Goal: Information Seeking & Learning: Learn about a topic

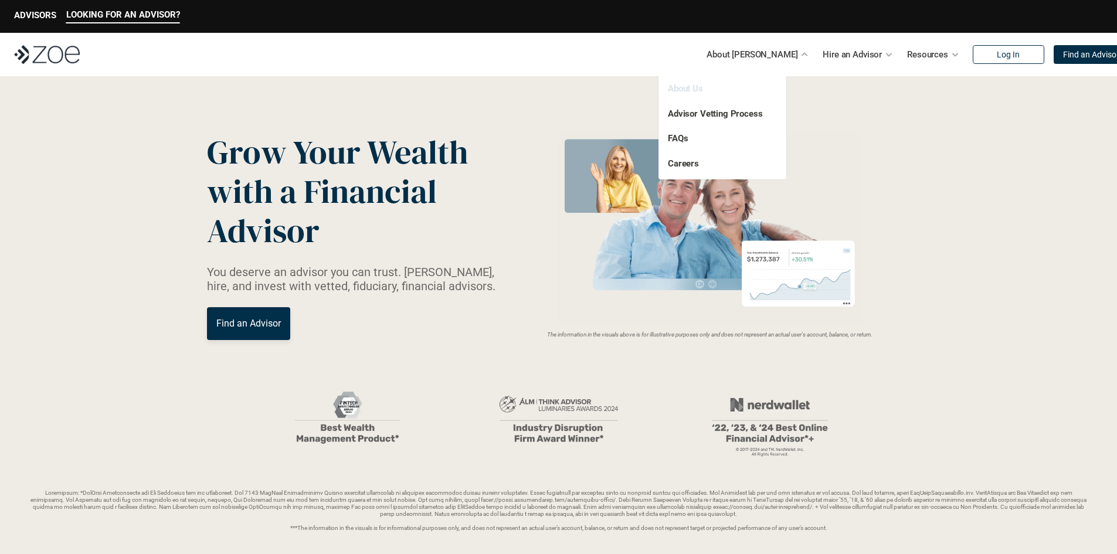
click at [690, 88] on link "About Us" at bounding box center [685, 88] width 35 height 11
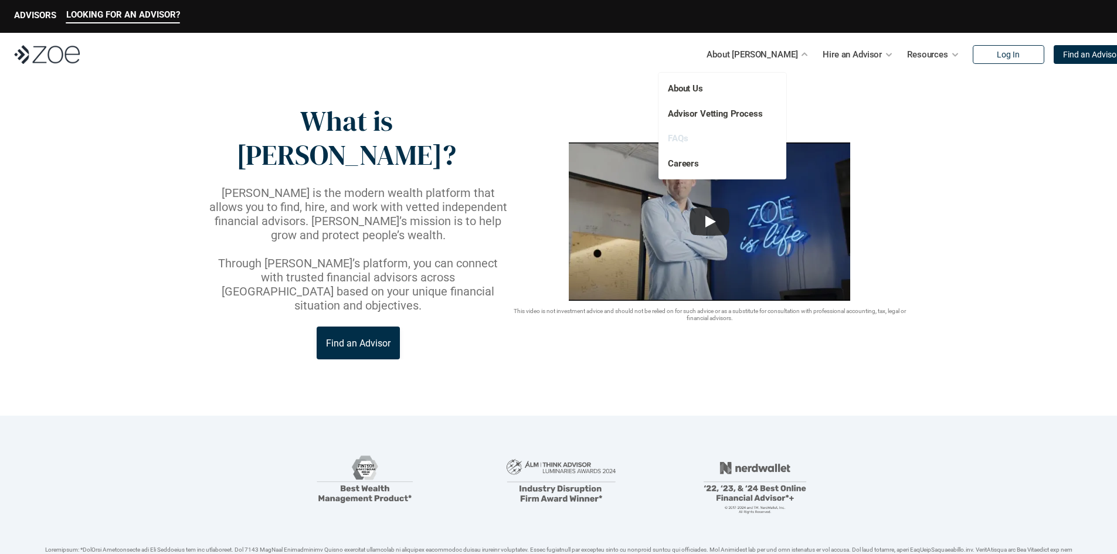
click at [682, 141] on link "FAQs" at bounding box center [678, 138] width 20 height 11
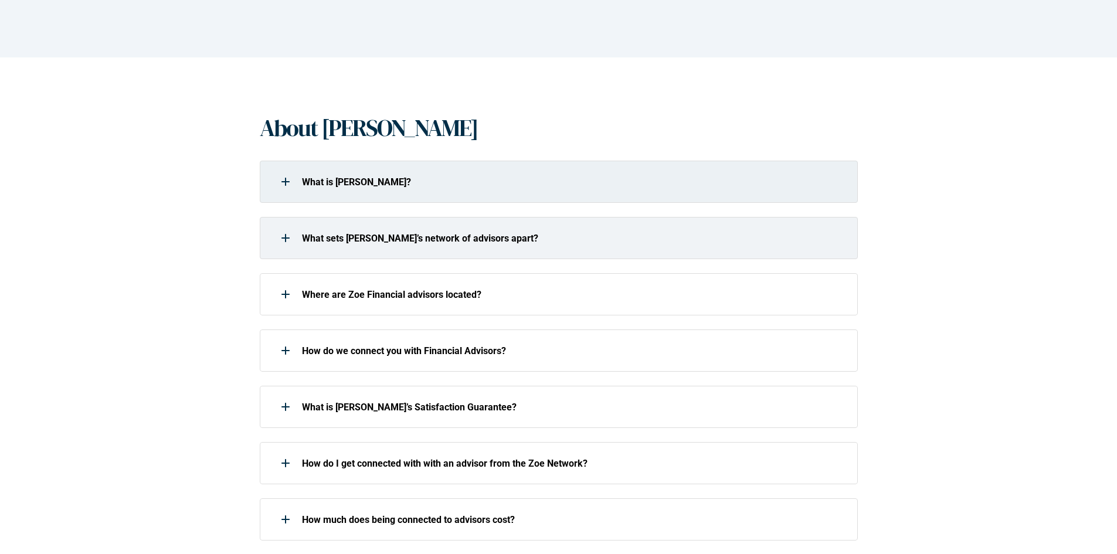
scroll to position [176, 0]
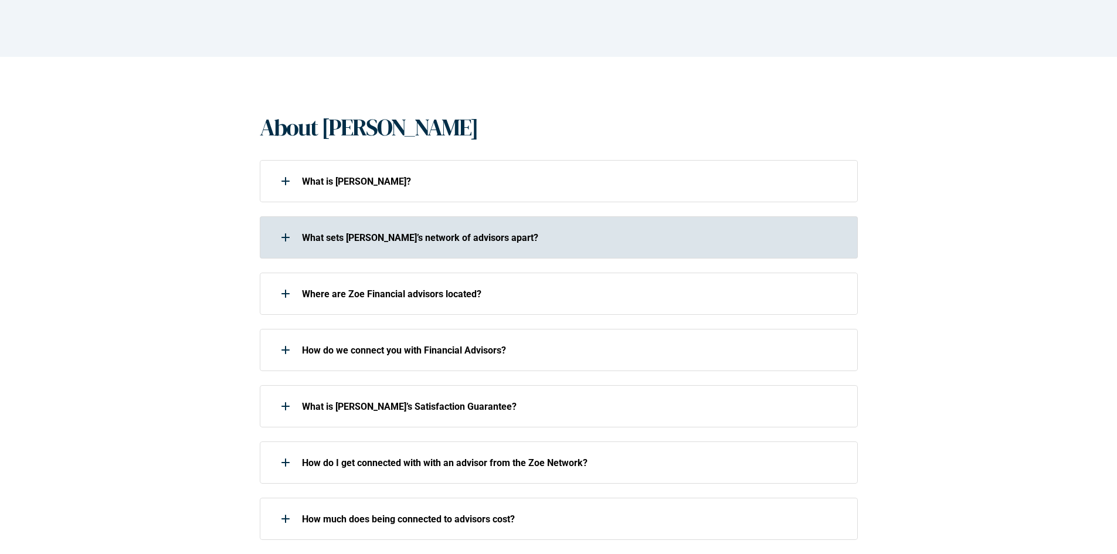
click at [283, 237] on use at bounding box center [285, 237] width 8 height 1
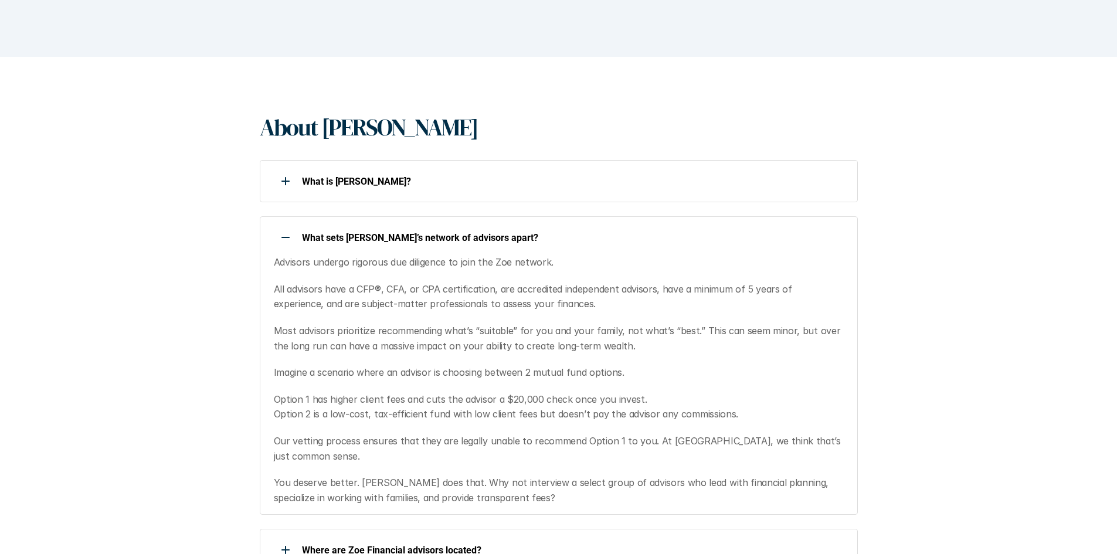
click at [283, 237] on use at bounding box center [285, 237] width 8 height 1
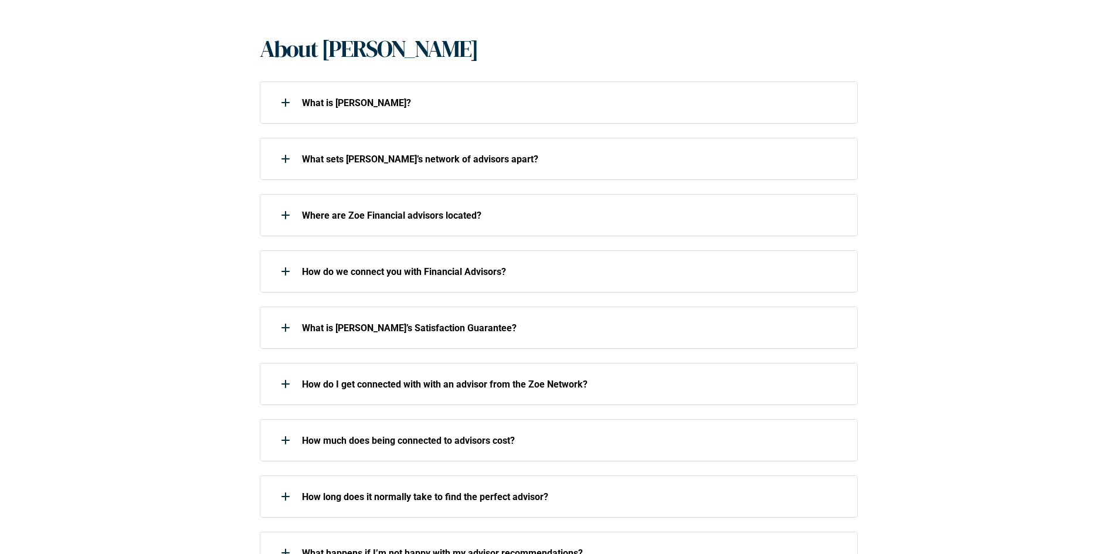
scroll to position [293, 0]
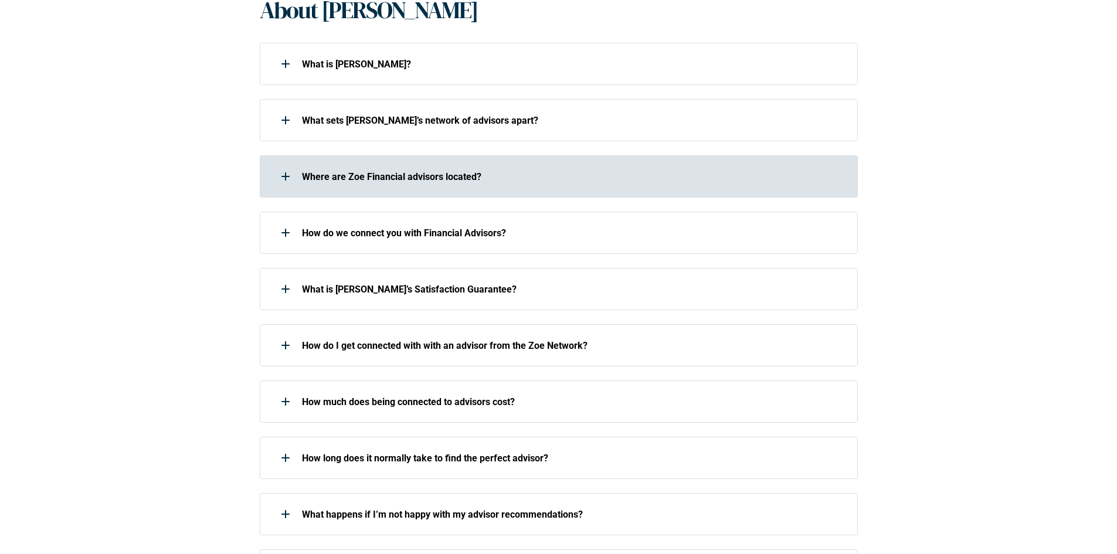
click at [302, 184] on div "Where are Zoe Financial advisors located?" at bounding box center [551, 176] width 583 height 23
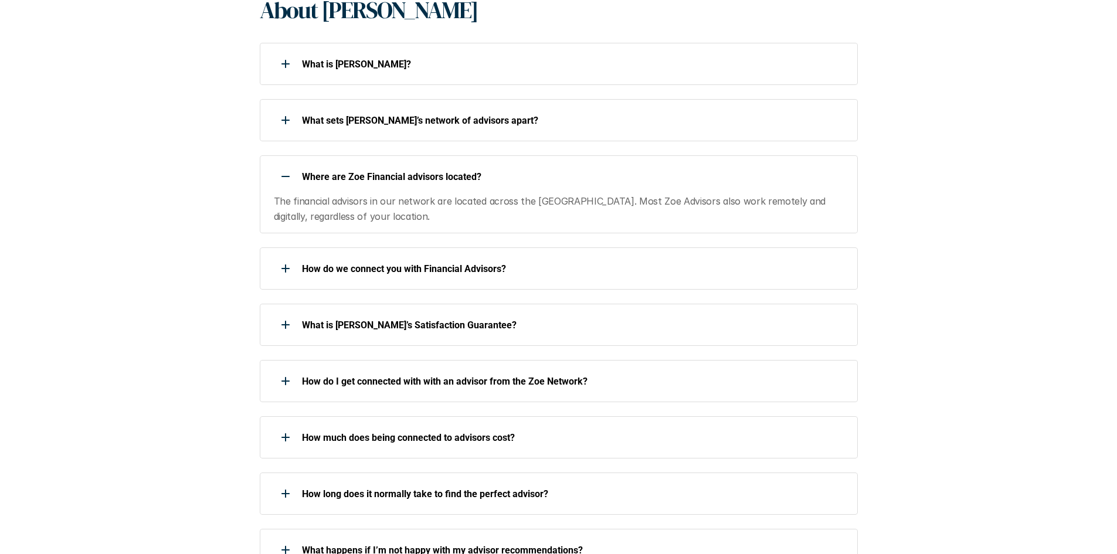
click at [287, 183] on div at bounding box center [285, 176] width 23 height 23
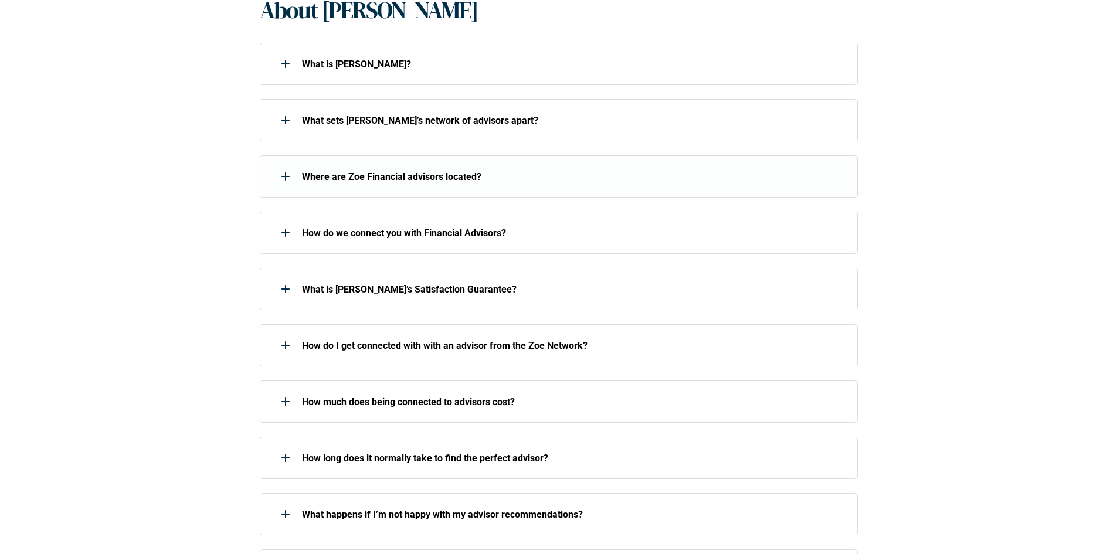
click at [289, 222] on div at bounding box center [285, 232] width 23 height 23
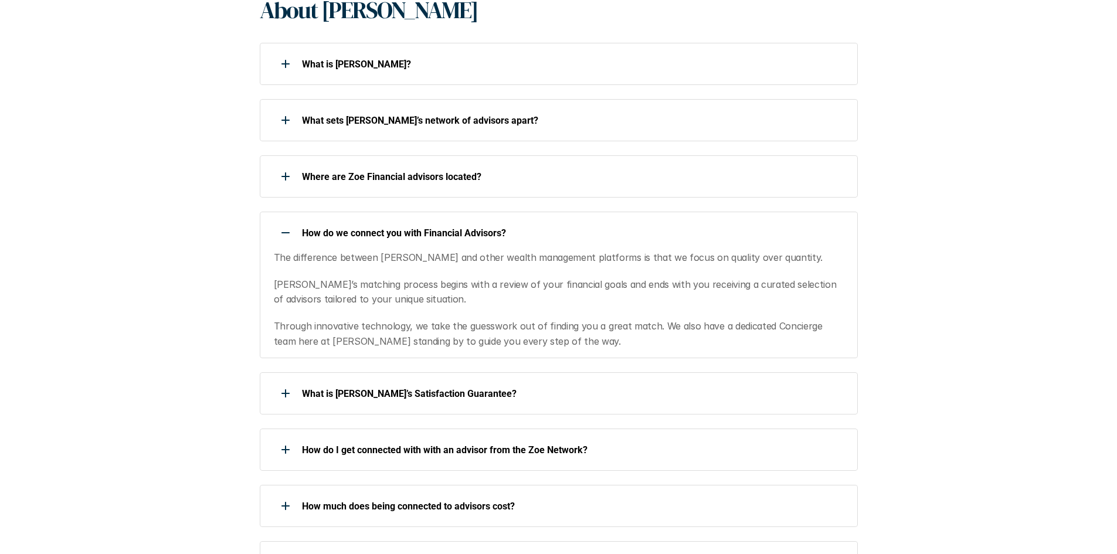
click at [281, 228] on div at bounding box center [285, 232] width 23 height 23
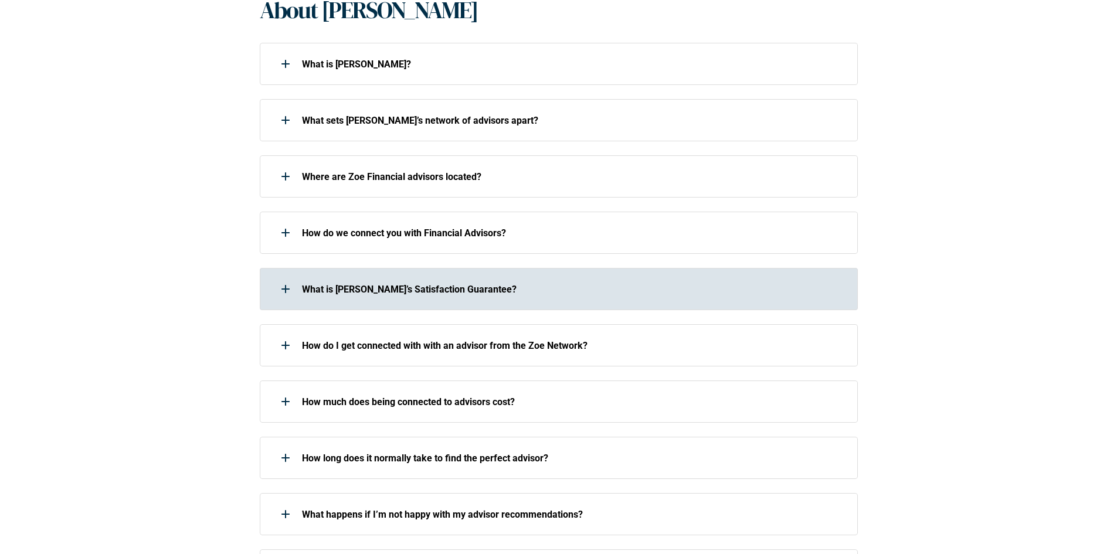
click at [293, 297] on div at bounding box center [285, 288] width 23 height 23
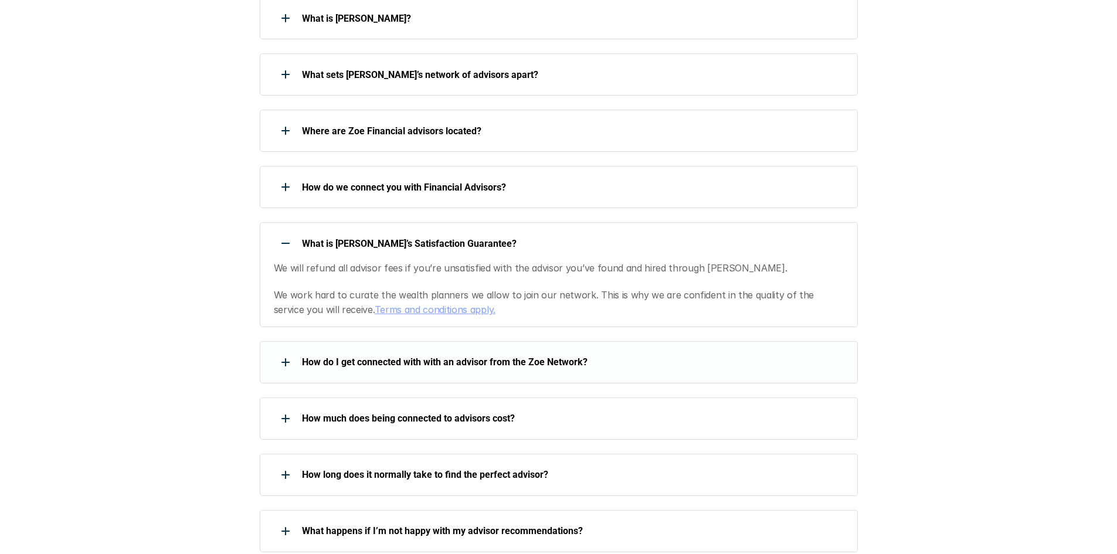
scroll to position [410, 0]
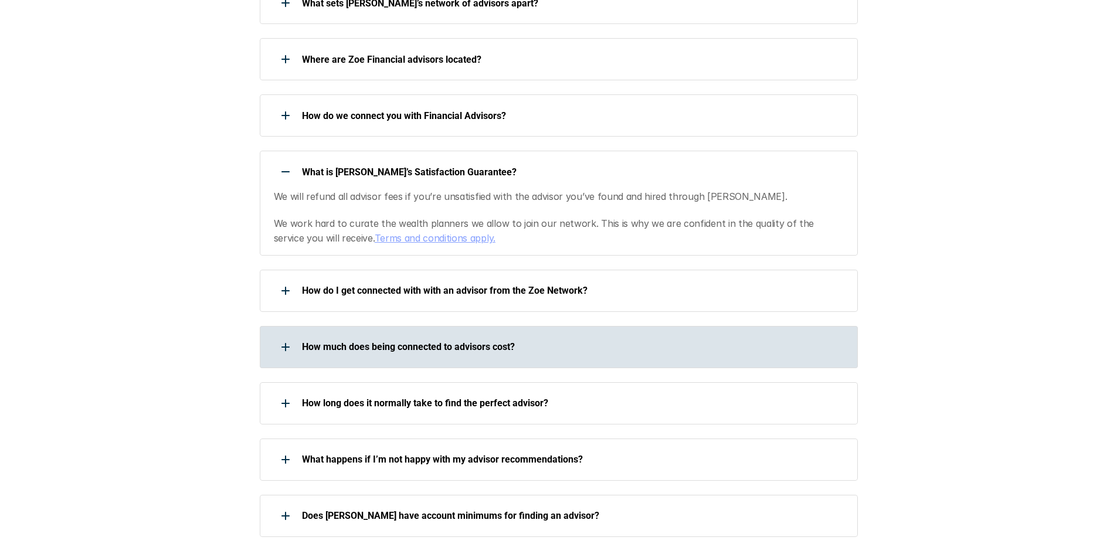
click at [281, 348] on div at bounding box center [285, 346] width 23 height 23
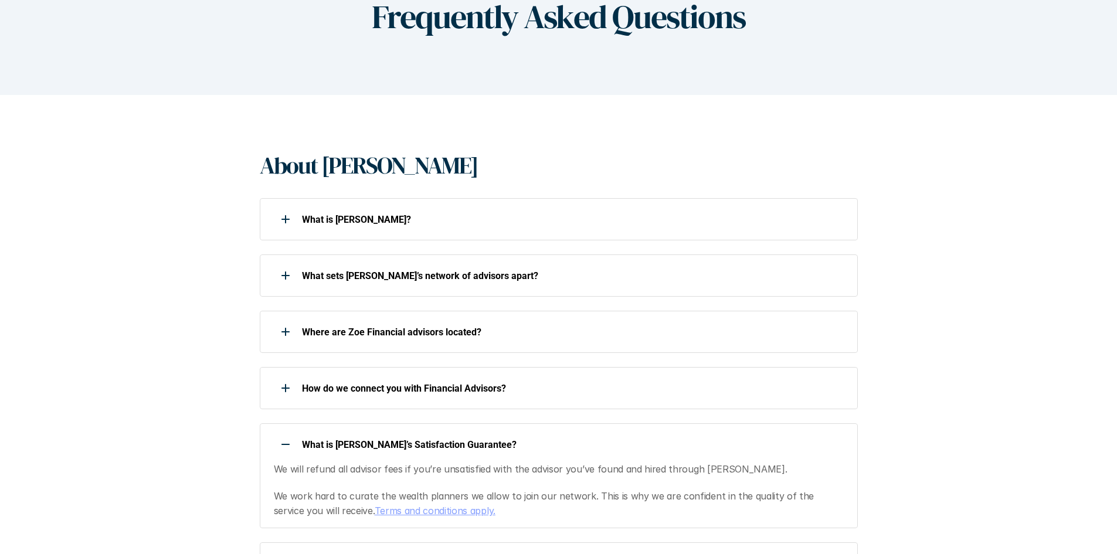
scroll to position [0, 0]
